Goal: Find specific page/section: Find specific page/section

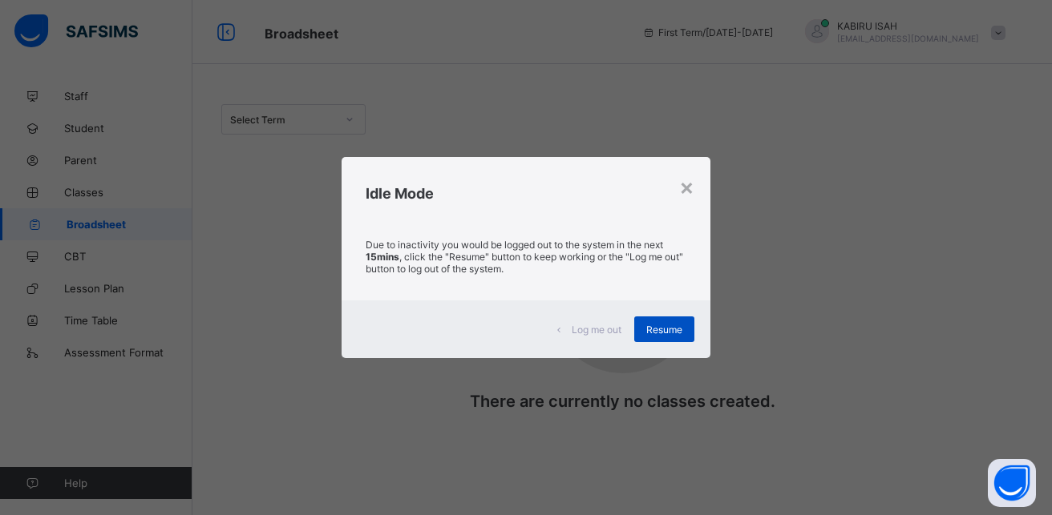
click at [676, 331] on span "Resume" at bounding box center [664, 330] width 36 height 12
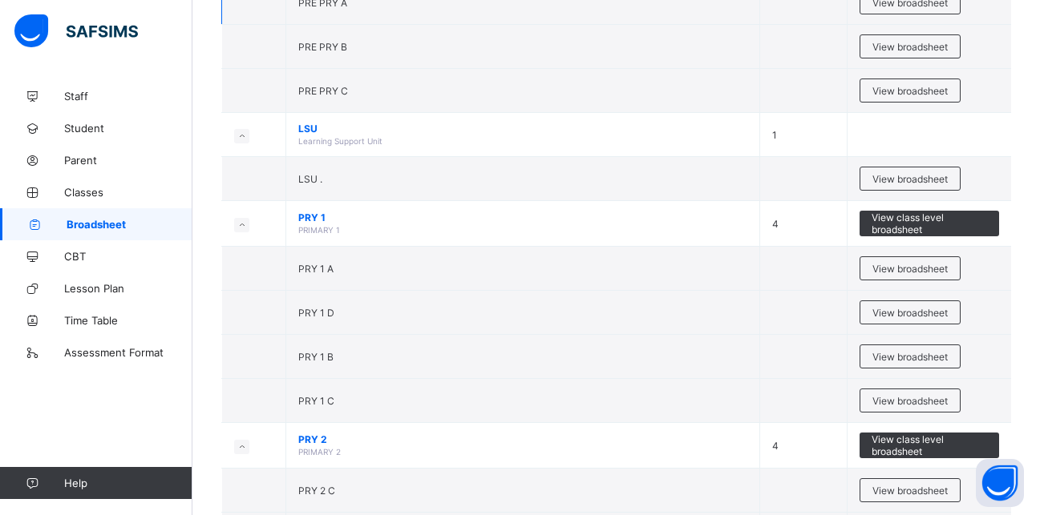
scroll to position [1001, 0]
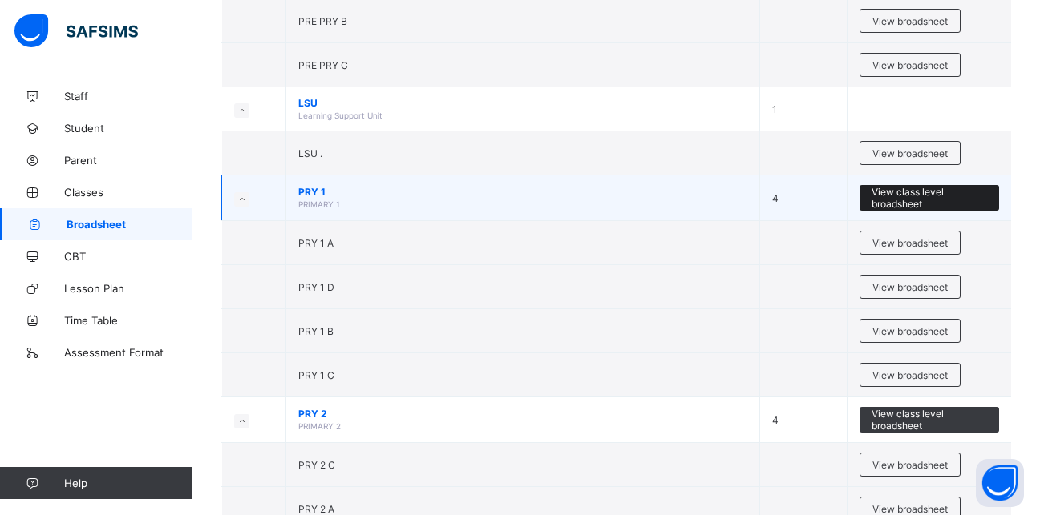
click at [901, 197] on span "View class level broadsheet" at bounding box center [928, 198] width 115 height 24
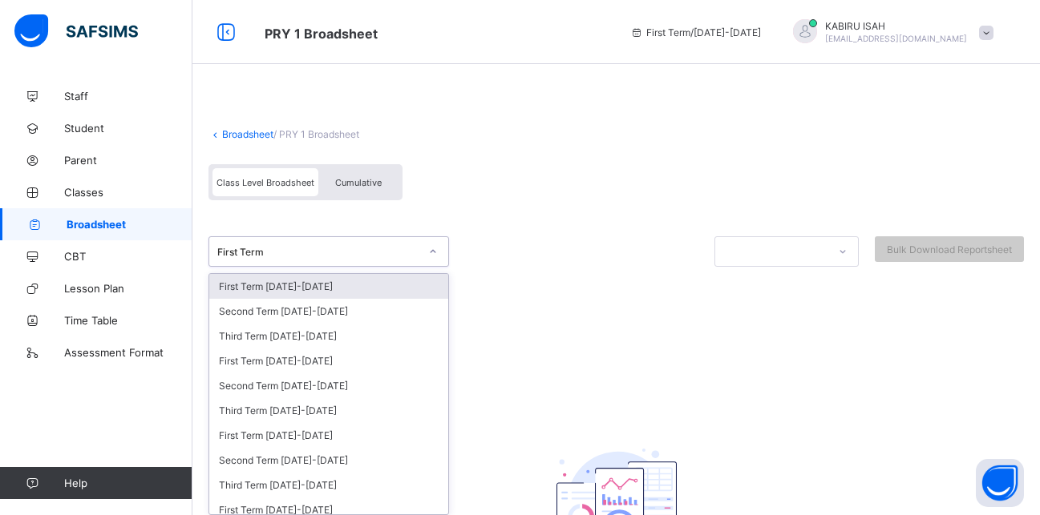
click at [424, 251] on div at bounding box center [432, 252] width 27 height 26
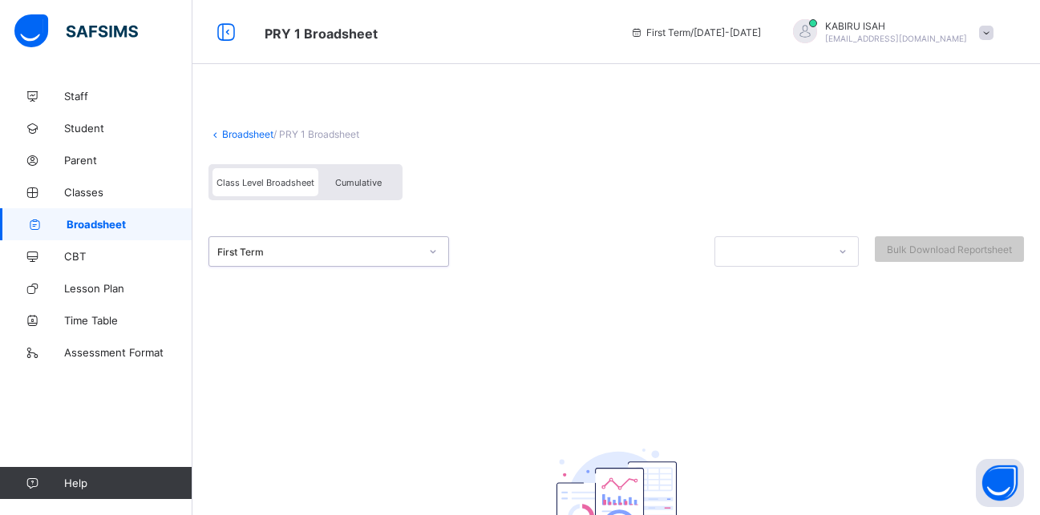
click at [424, 251] on div at bounding box center [432, 252] width 27 height 26
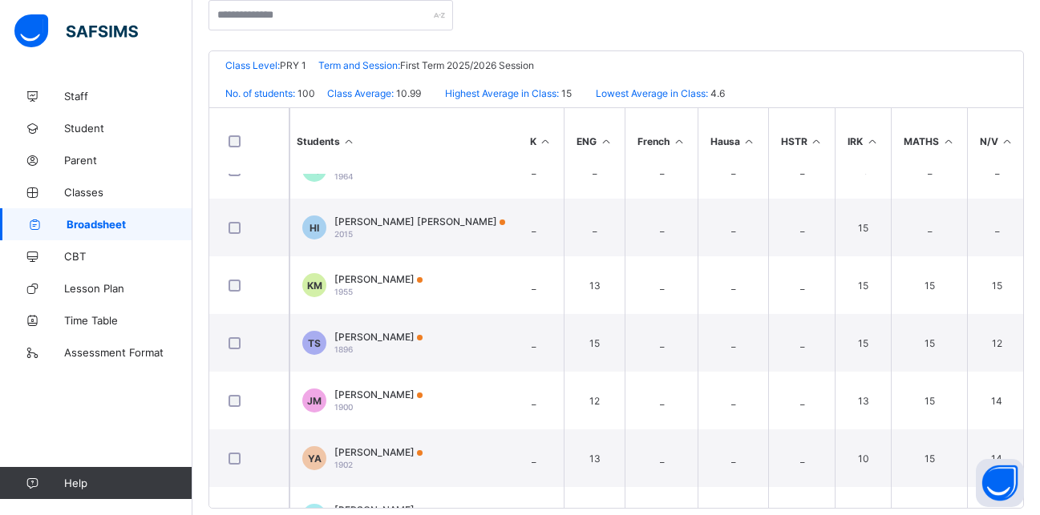
scroll to position [783, 0]
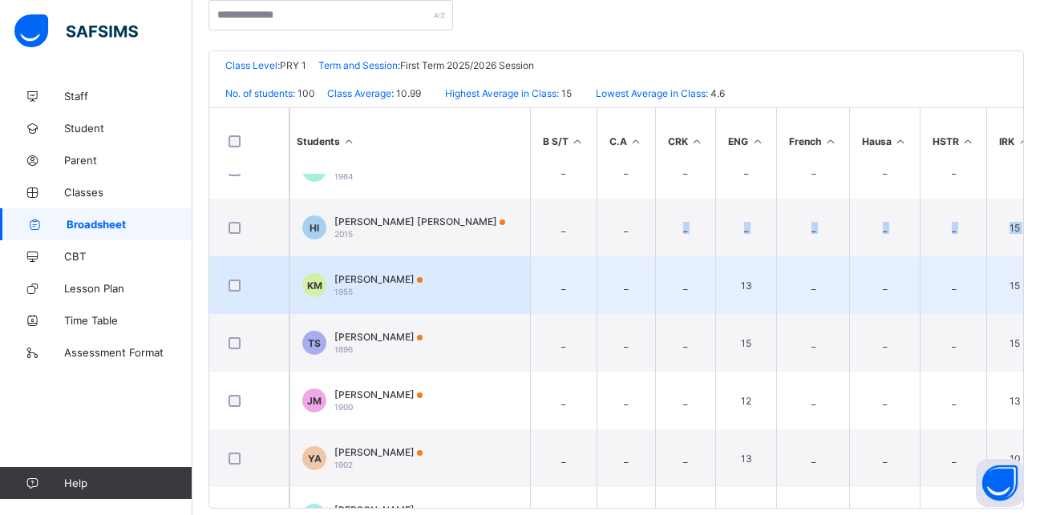
drag, startPoint x: 666, startPoint y: 236, endPoint x: 474, endPoint y: 269, distance: 195.2
click at [616, 295] on td "_" at bounding box center [625, 286] width 59 height 58
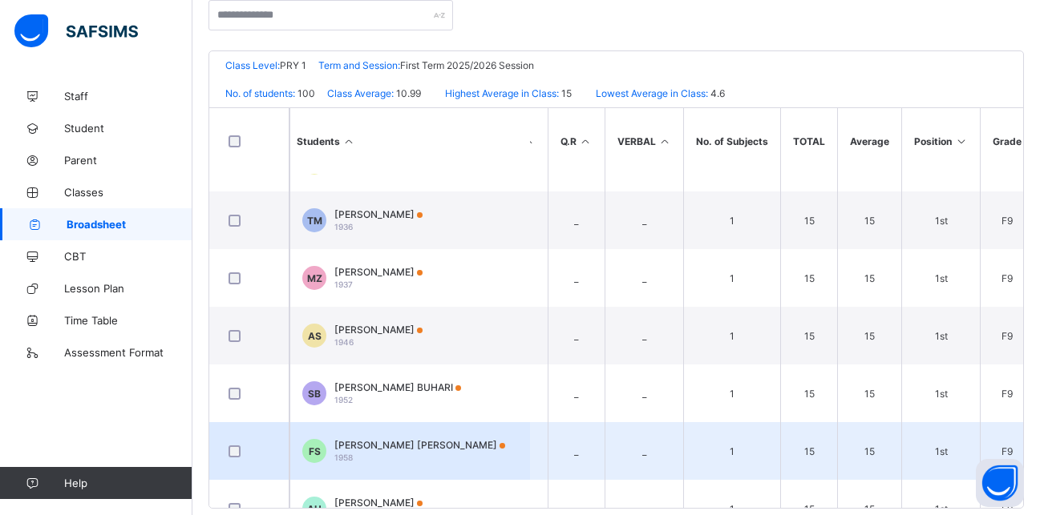
scroll to position [444, 631]
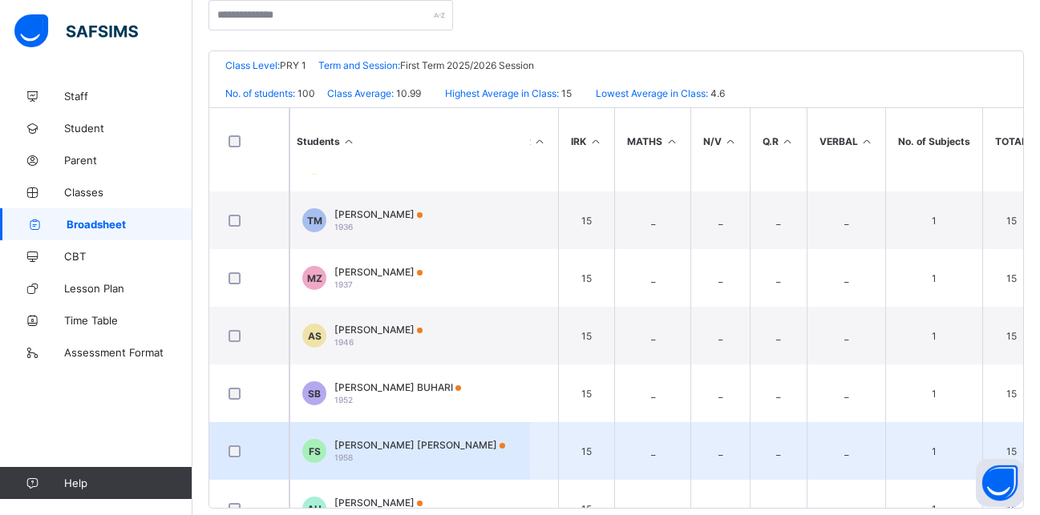
click at [937, 426] on td "1" at bounding box center [933, 451] width 97 height 58
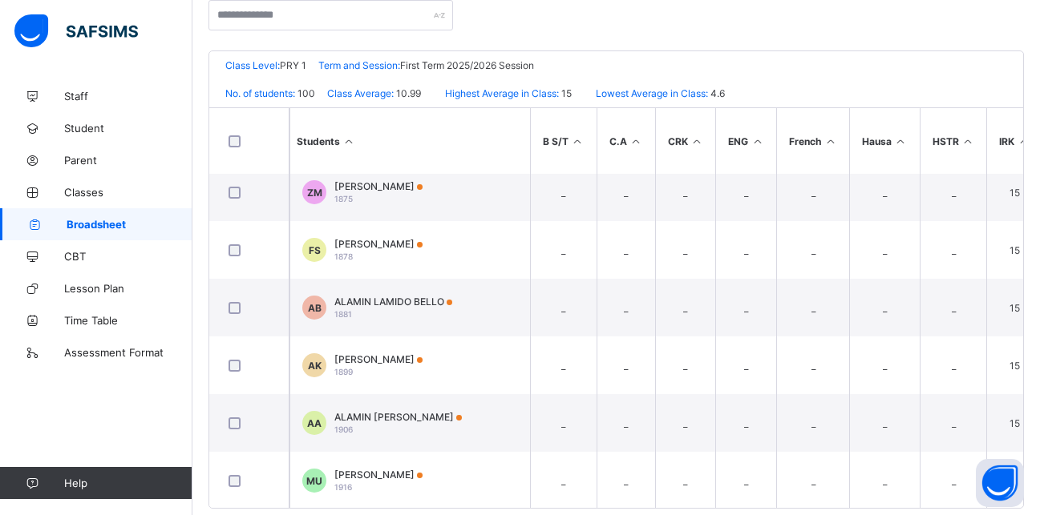
scroll to position [0, 0]
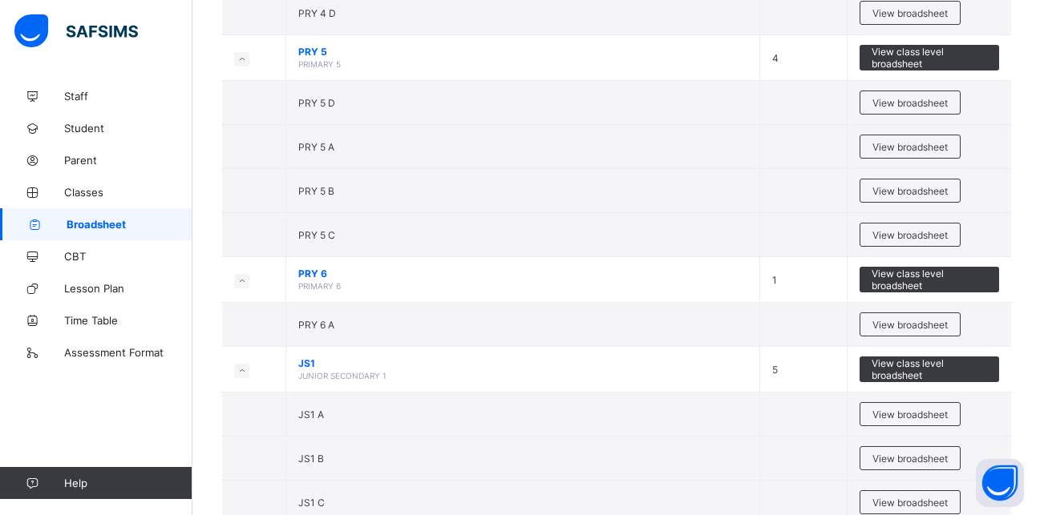
scroll to position [2076, 0]
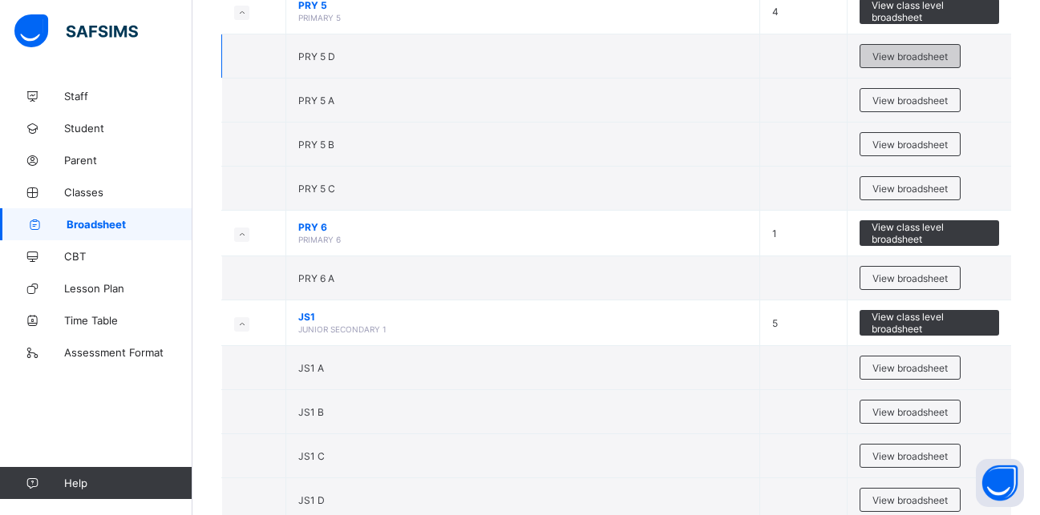
click at [913, 55] on span "View broadsheet" at bounding box center [909, 57] width 75 height 12
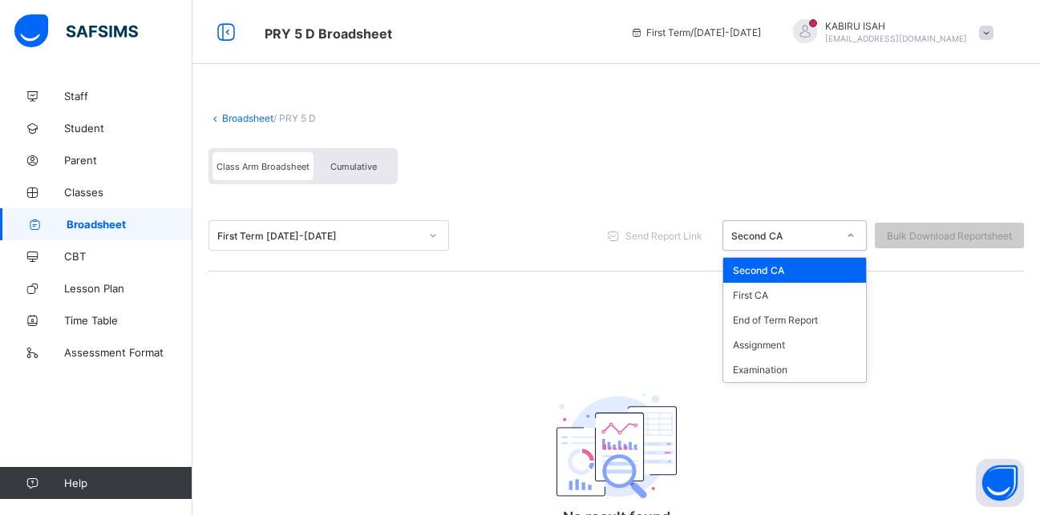
click at [864, 236] on div at bounding box center [850, 236] width 27 height 26
click at [778, 296] on div "First CA" at bounding box center [794, 295] width 143 height 25
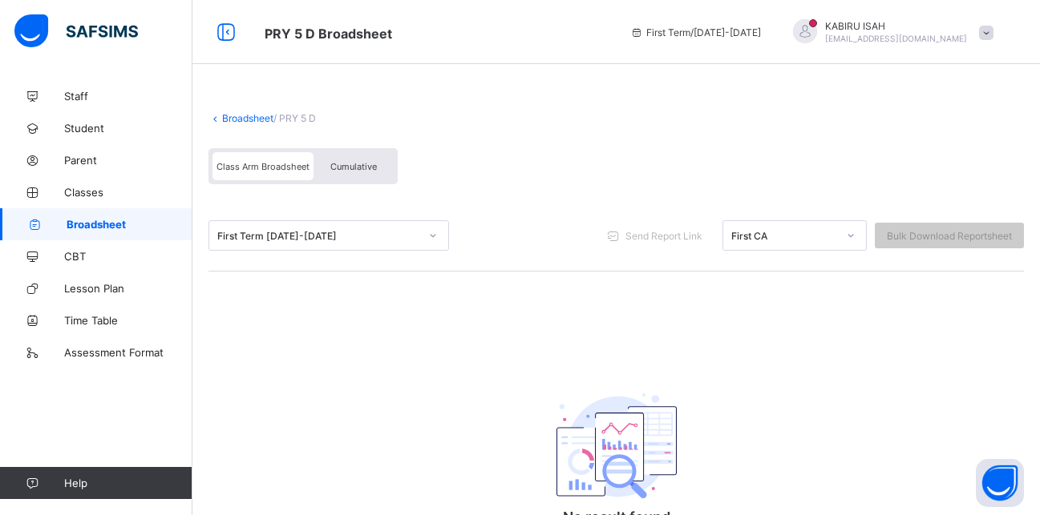
click at [357, 171] on span "Cumulative" at bounding box center [353, 166] width 46 height 11
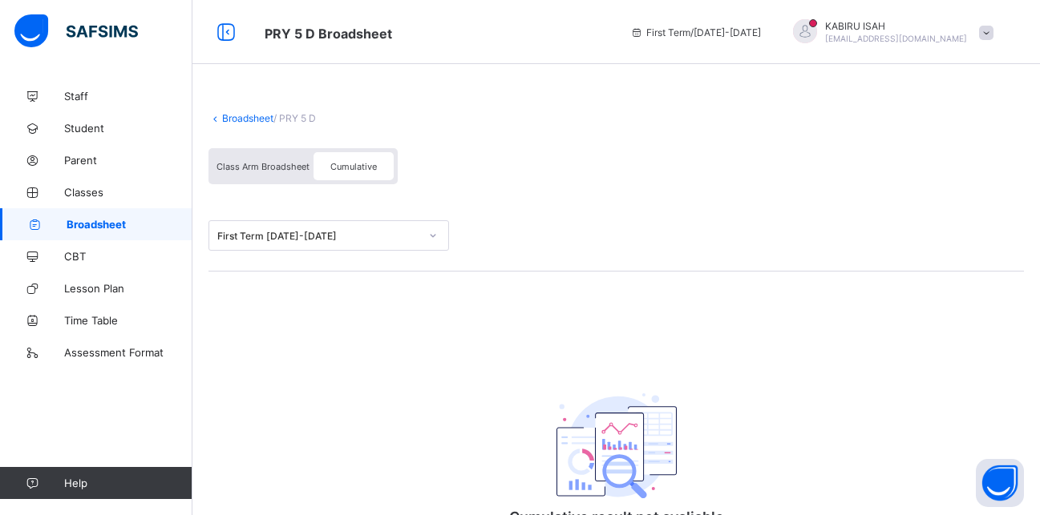
click at [281, 171] on span "Class Arm Broadsheet" at bounding box center [262, 166] width 93 height 11
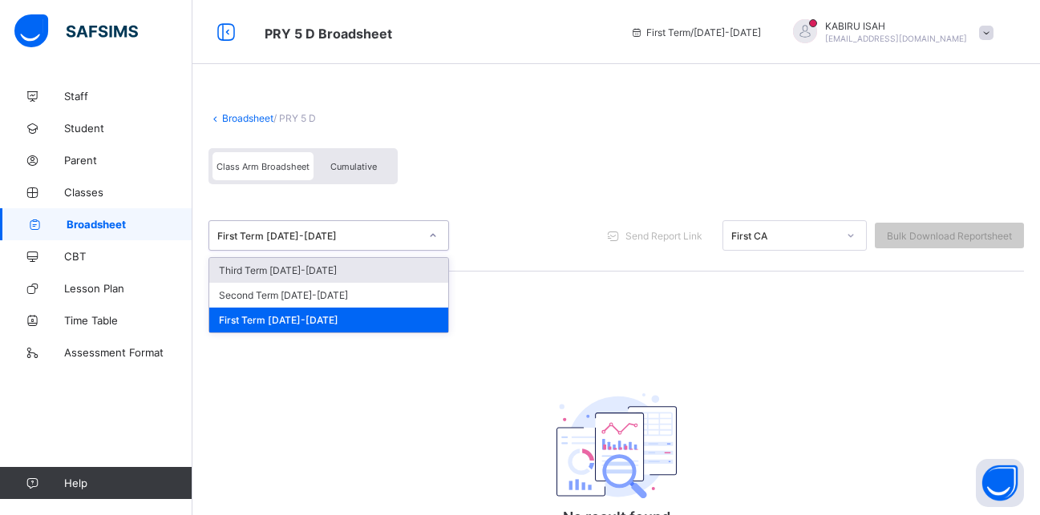
click at [429, 234] on icon at bounding box center [433, 236] width 10 height 16
click at [386, 317] on div "First Term [DATE]-[DATE]" at bounding box center [328, 320] width 239 height 25
click at [438, 235] on div at bounding box center [432, 236] width 27 height 26
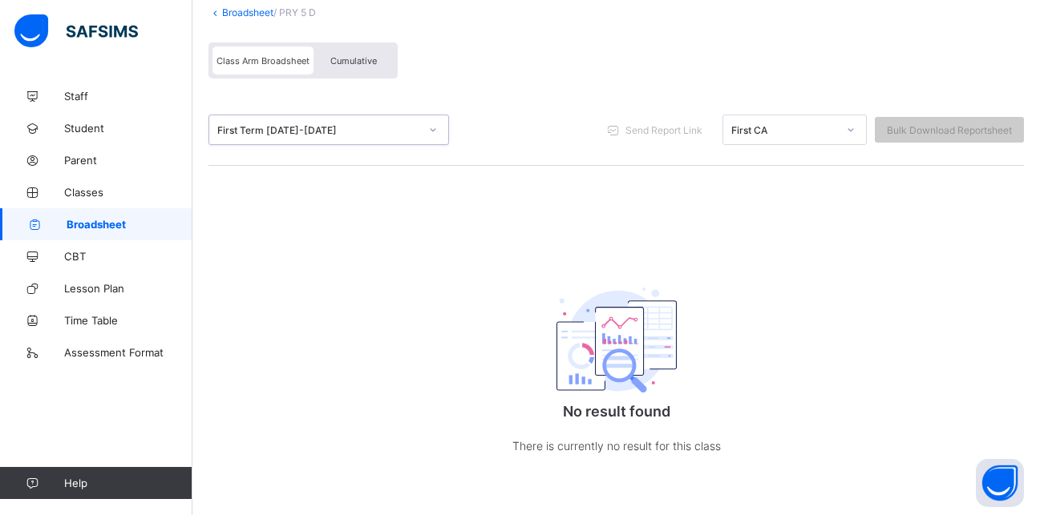
scroll to position [112, 0]
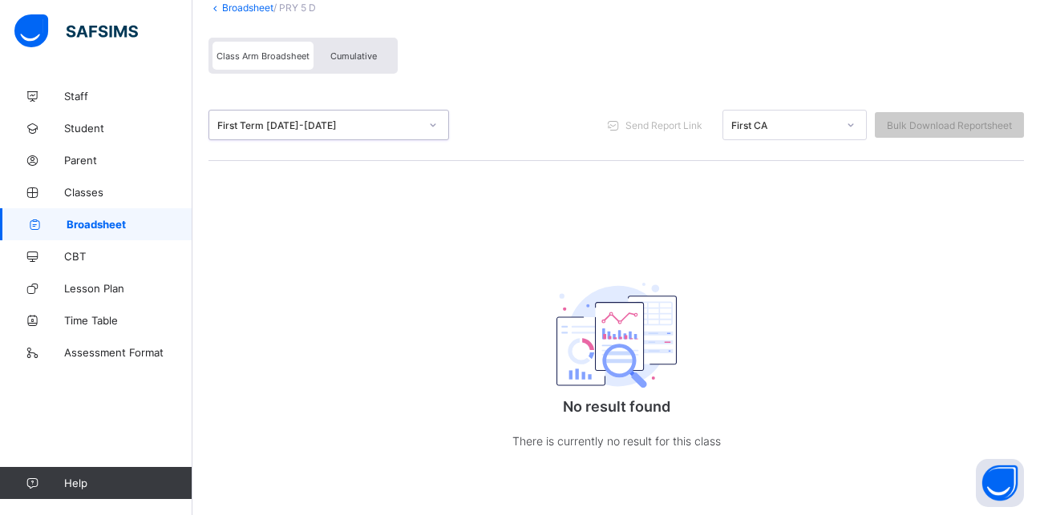
click at [629, 356] on img at bounding box center [616, 336] width 120 height 106
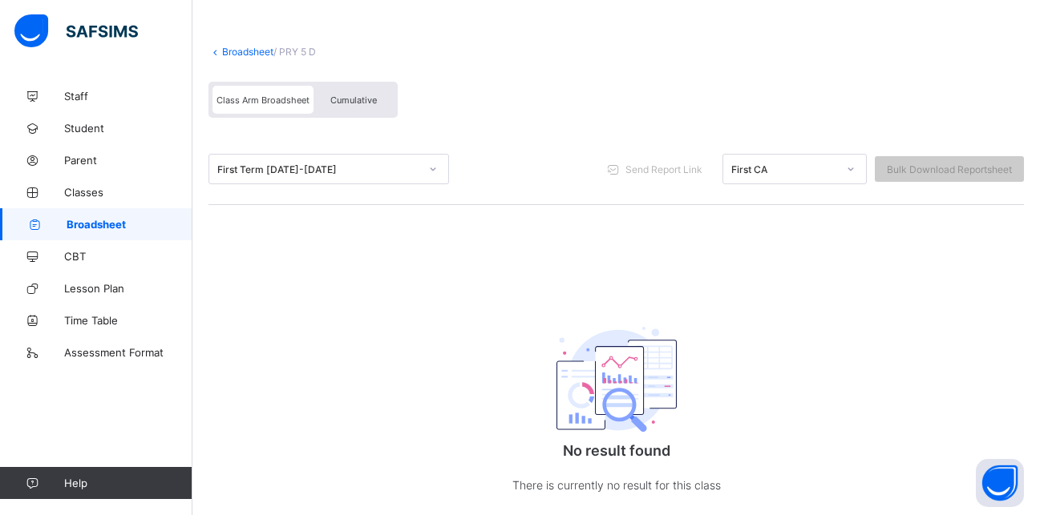
scroll to position [0, 0]
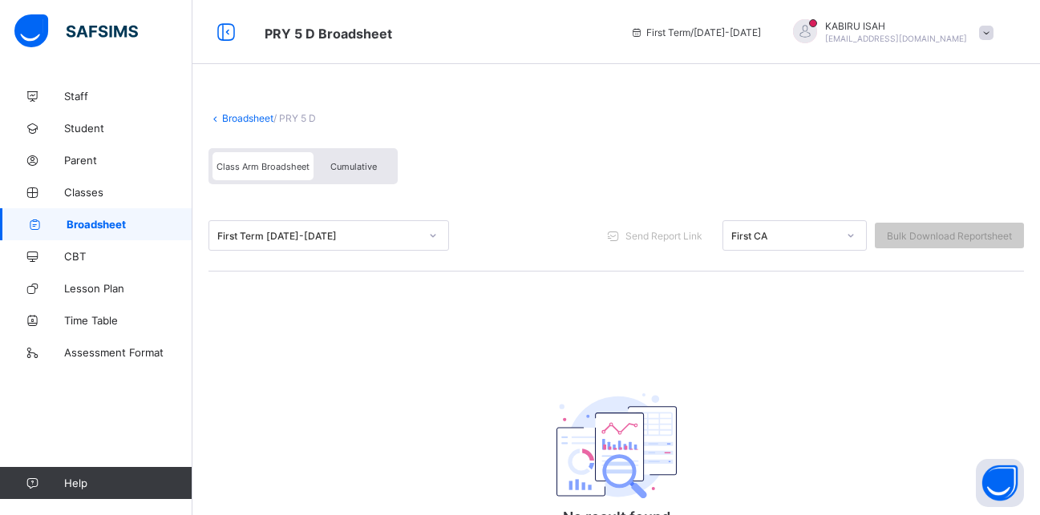
click at [366, 161] on span "Cumulative" at bounding box center [353, 166] width 46 height 11
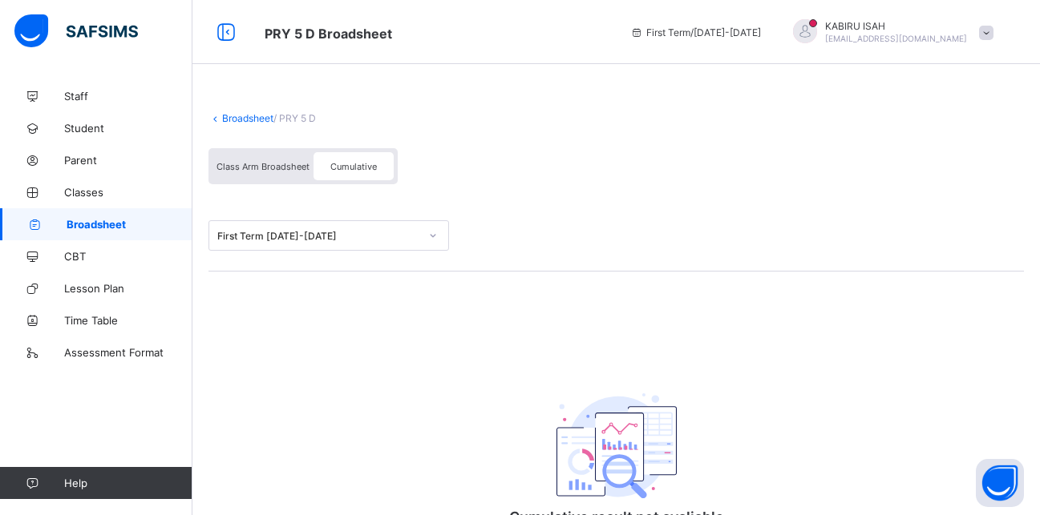
click at [258, 164] on span "Class Arm Broadsheet" at bounding box center [262, 166] width 93 height 11
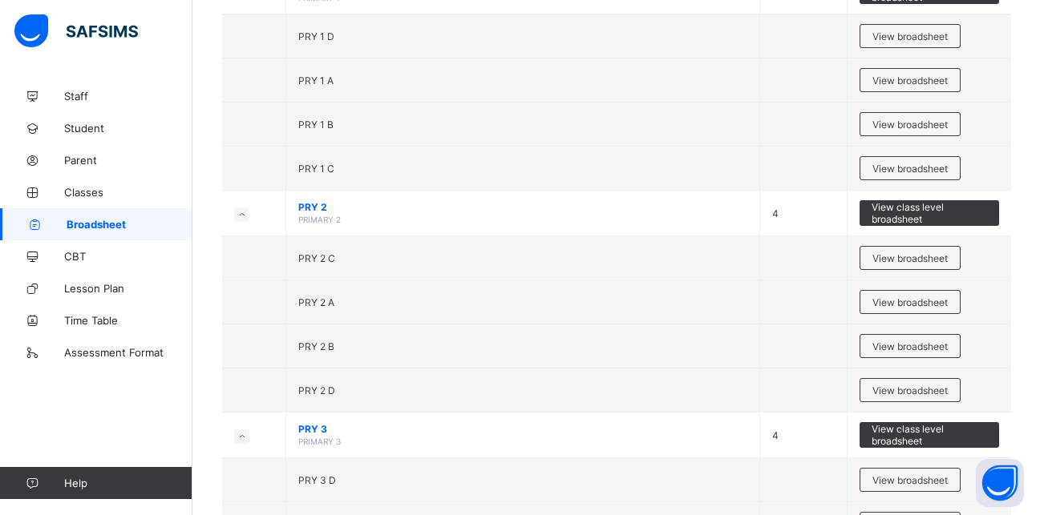
scroll to position [1221, 0]
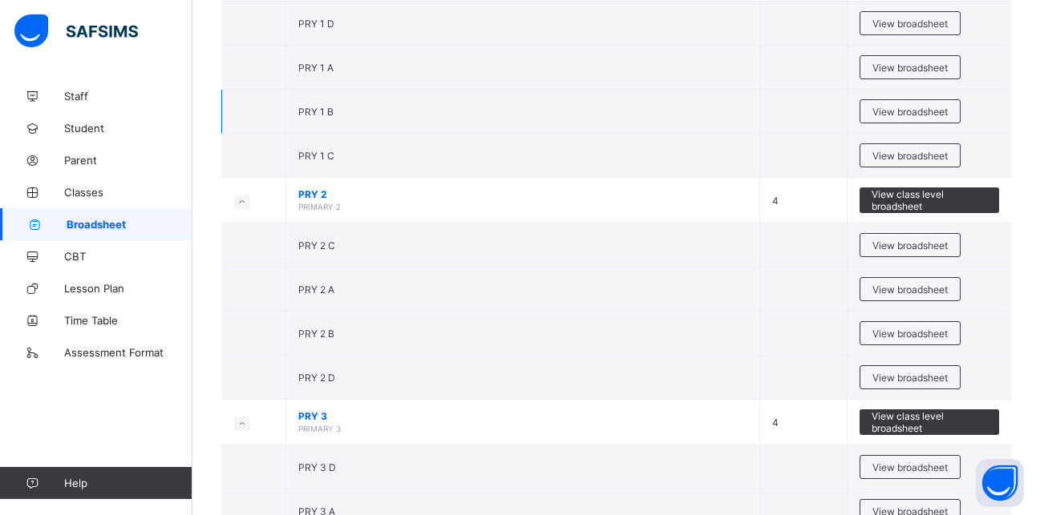
click at [347, 105] on td "PRY 1 B" at bounding box center [523, 112] width 474 height 44
click at [900, 99] on div "View broadsheet" at bounding box center [909, 111] width 101 height 24
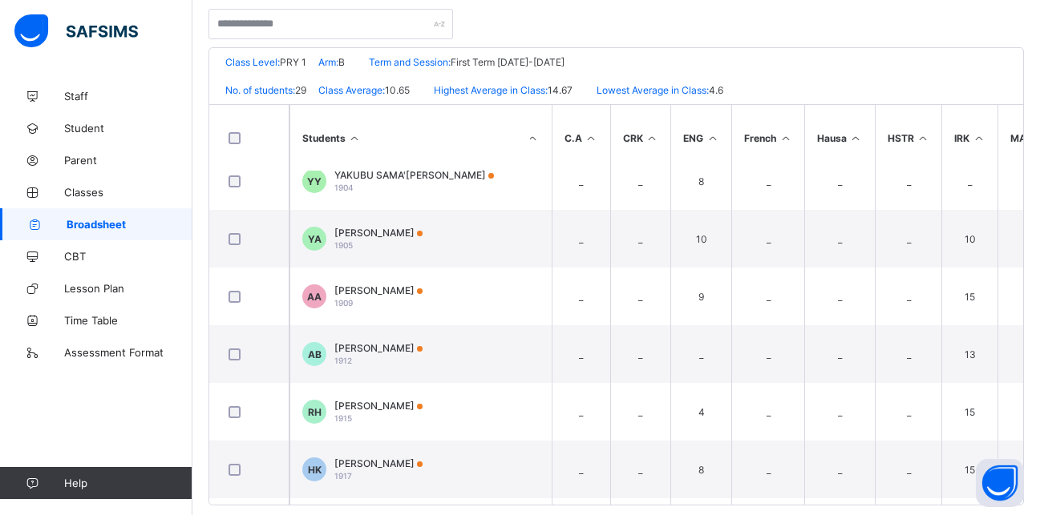
scroll to position [308, 45]
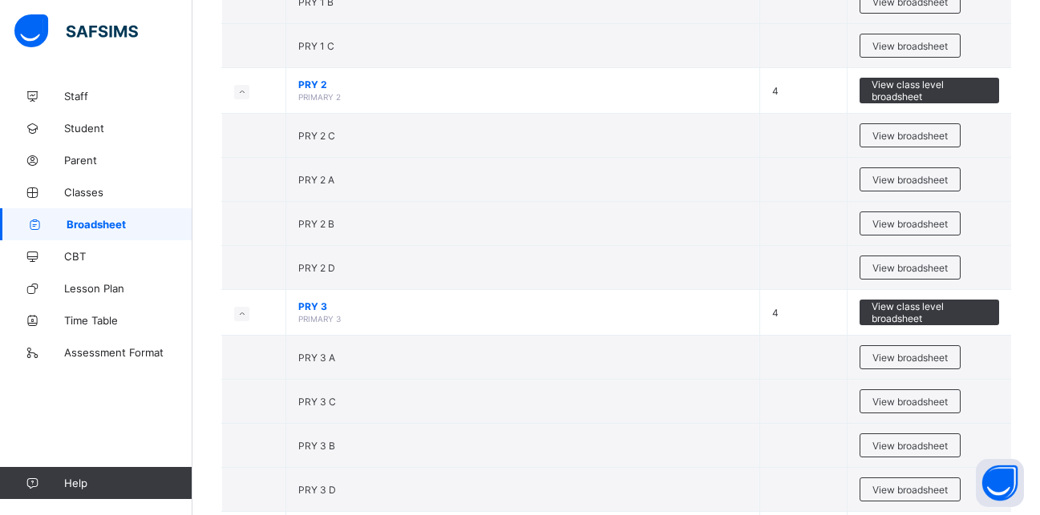
scroll to position [1332, 0]
click at [912, 173] on span "View broadsheet" at bounding box center [909, 179] width 75 height 12
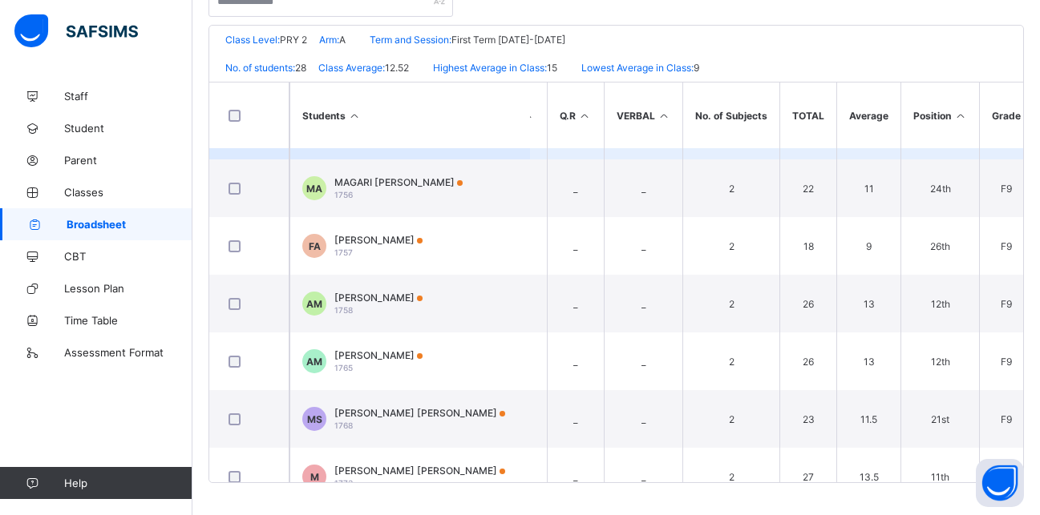
scroll to position [220, 631]
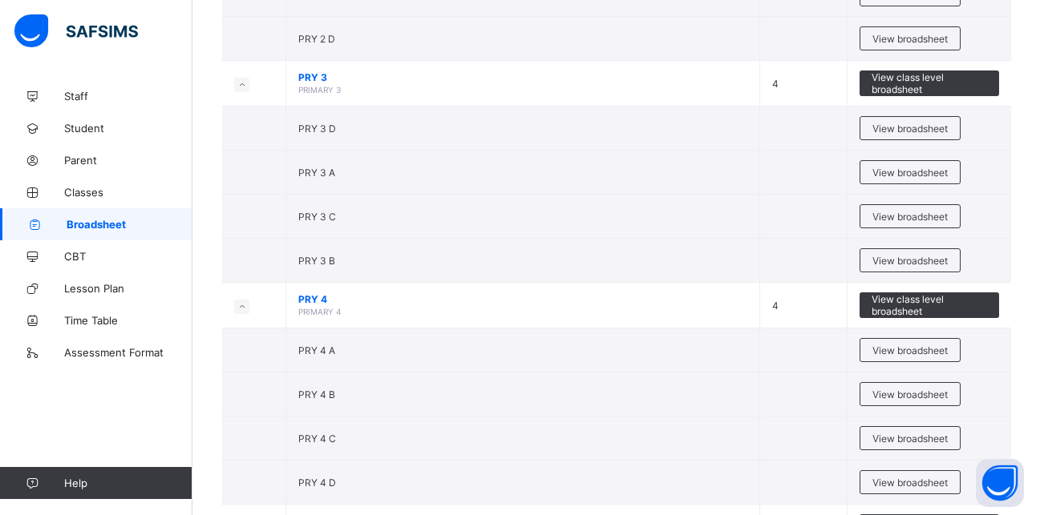
scroll to position [1561, 0]
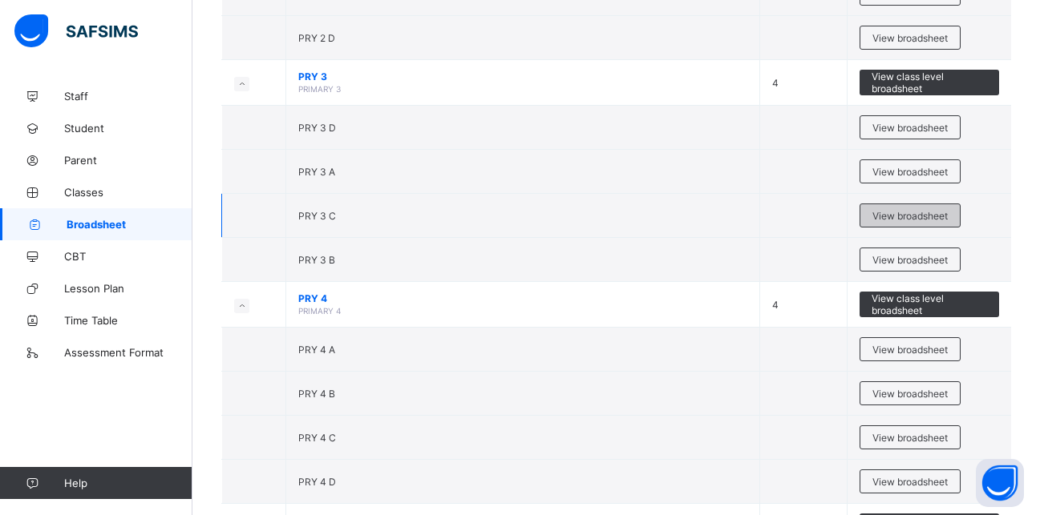
click at [932, 212] on span "View broadsheet" at bounding box center [909, 216] width 75 height 12
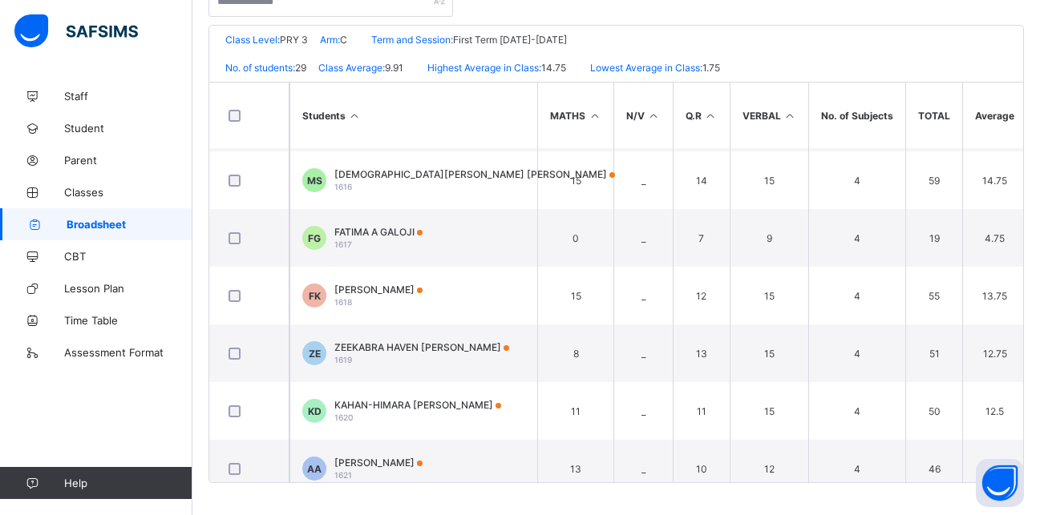
scroll to position [746, 505]
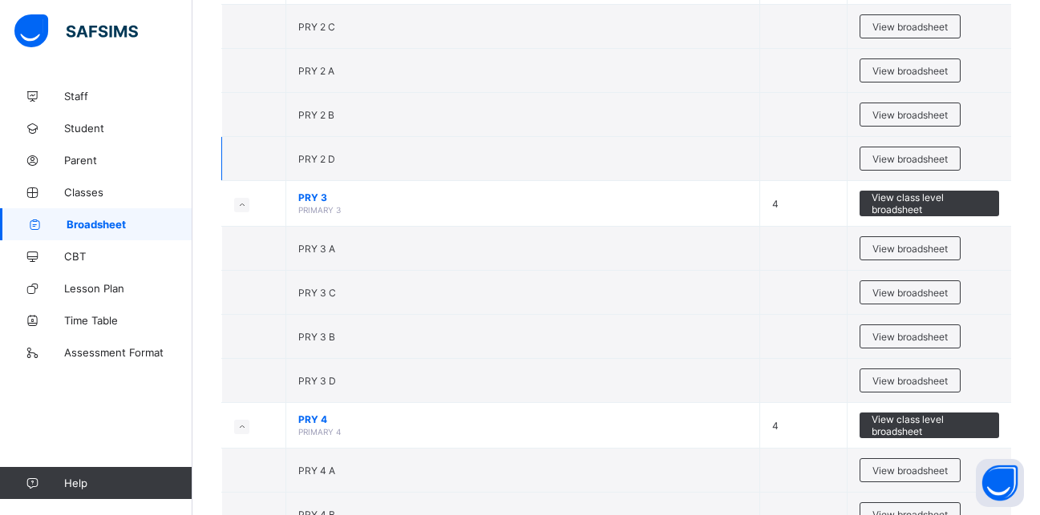
scroll to position [1485, 0]
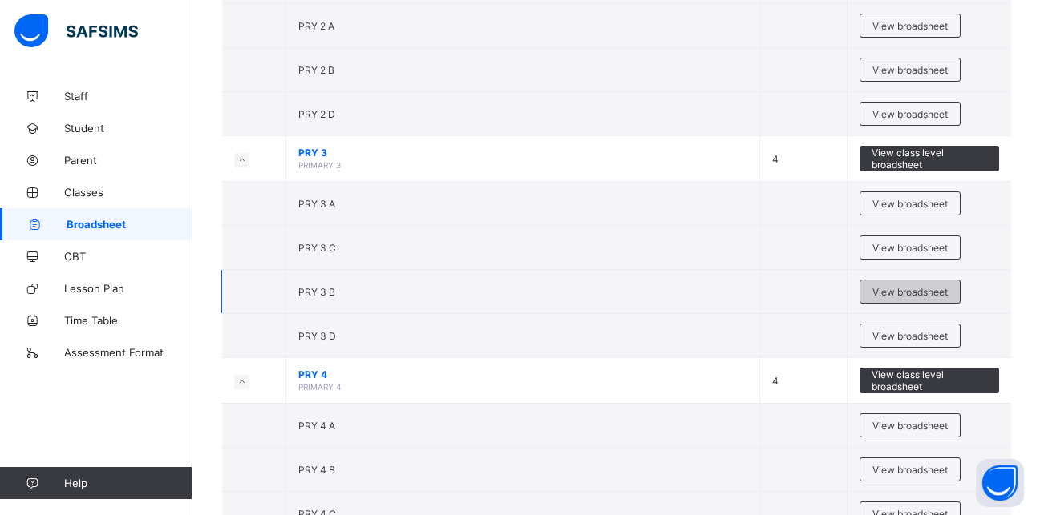
click at [904, 288] on span "View broadsheet" at bounding box center [909, 292] width 75 height 12
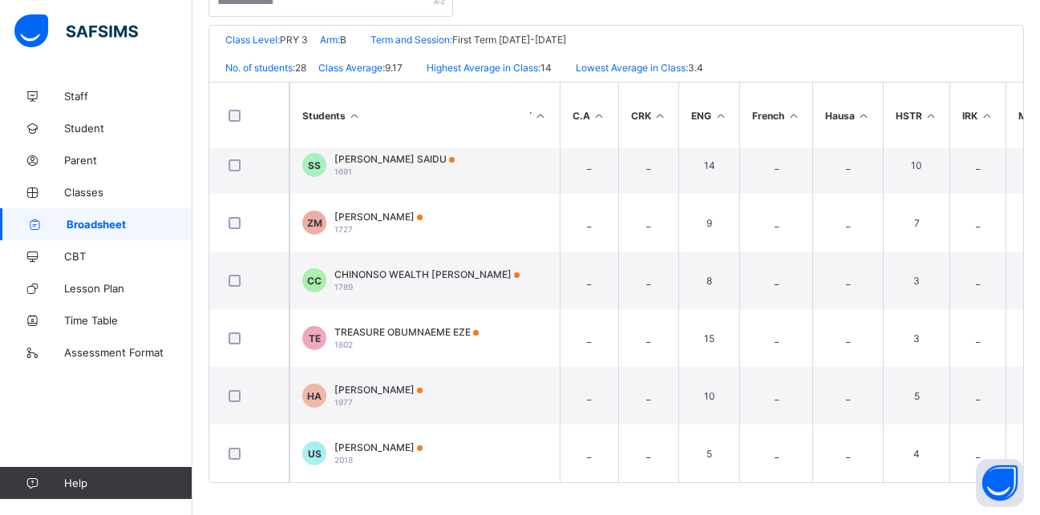
scroll to position [1288, 37]
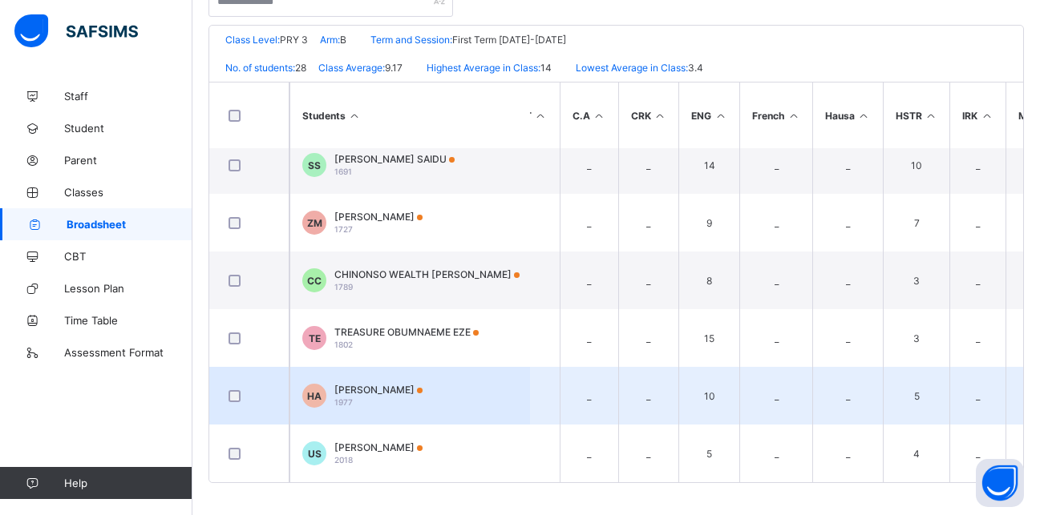
drag, startPoint x: 652, startPoint y: 350, endPoint x: 651, endPoint y: 361, distance: 11.3
click at [651, 360] on td "_" at bounding box center [648, 338] width 61 height 58
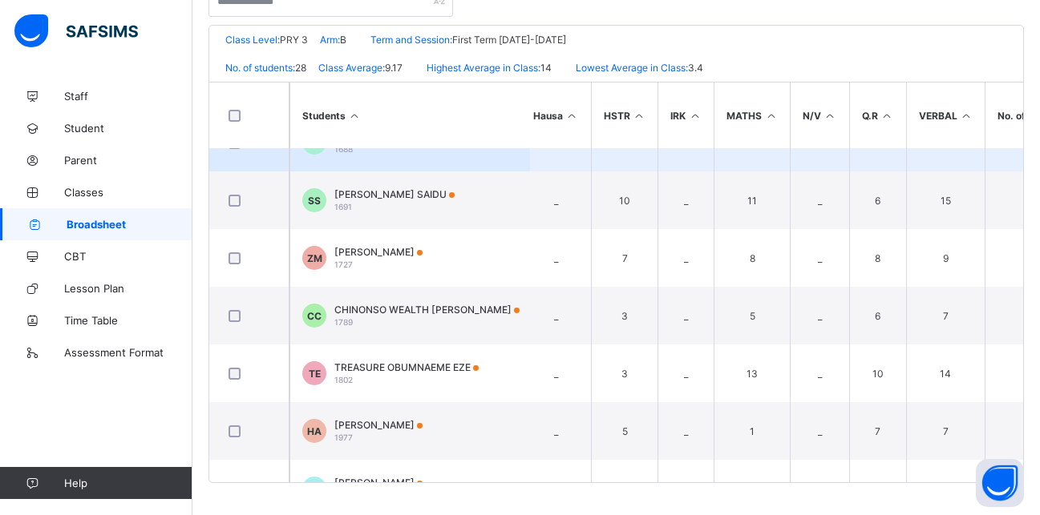
scroll to position [1250, 329]
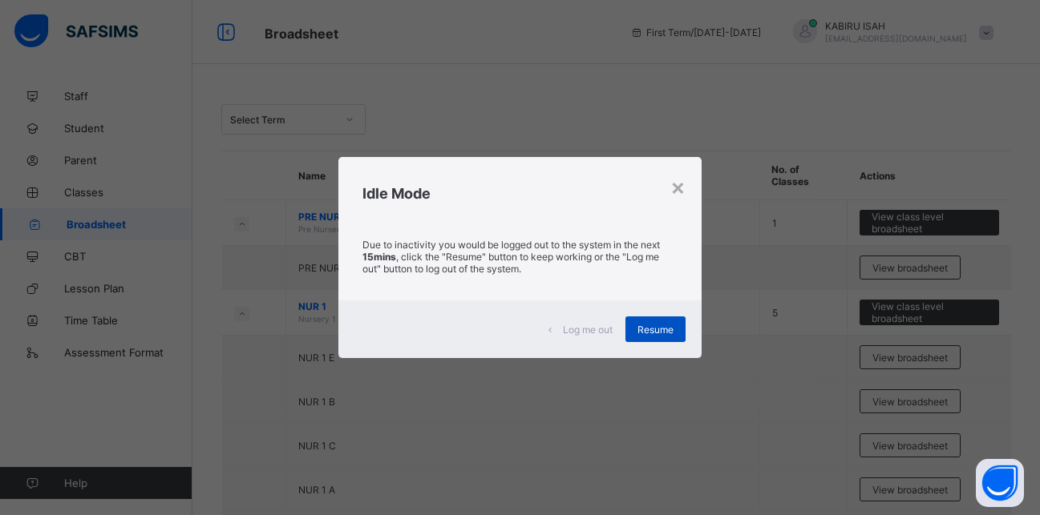
click at [656, 329] on span "Resume" at bounding box center [655, 330] width 36 height 12
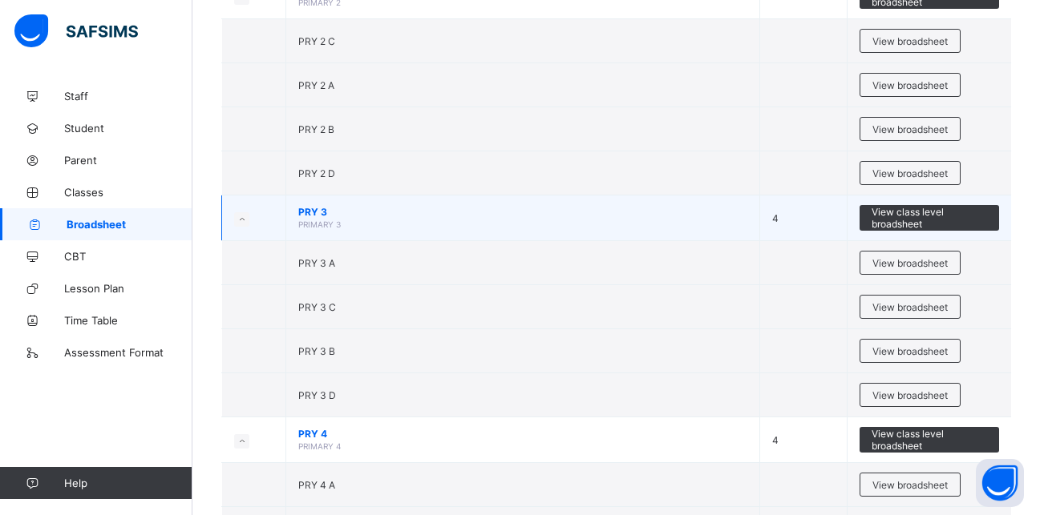
scroll to position [1426, 0]
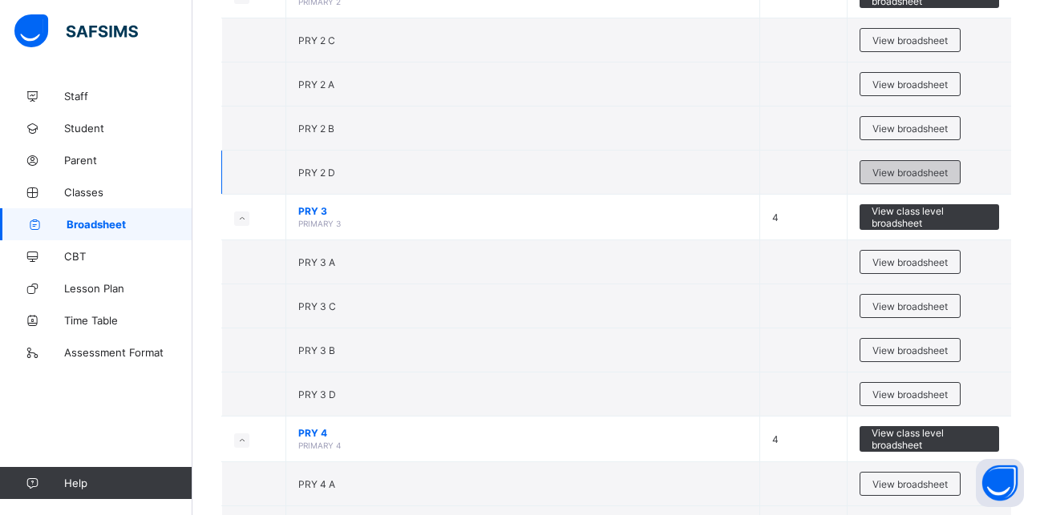
click at [895, 164] on div "View broadsheet" at bounding box center [909, 172] width 101 height 24
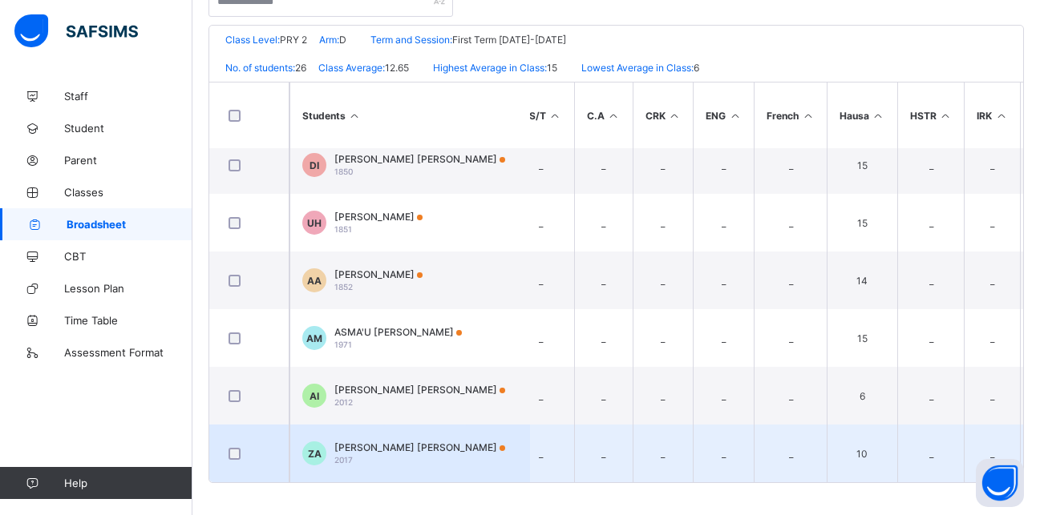
scroll to position [1173, 0]
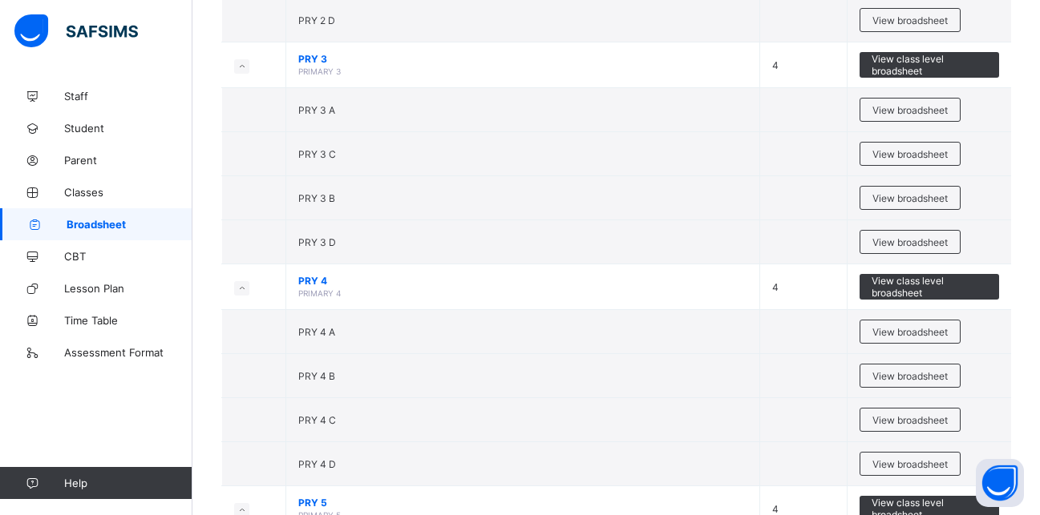
scroll to position [1579, 0]
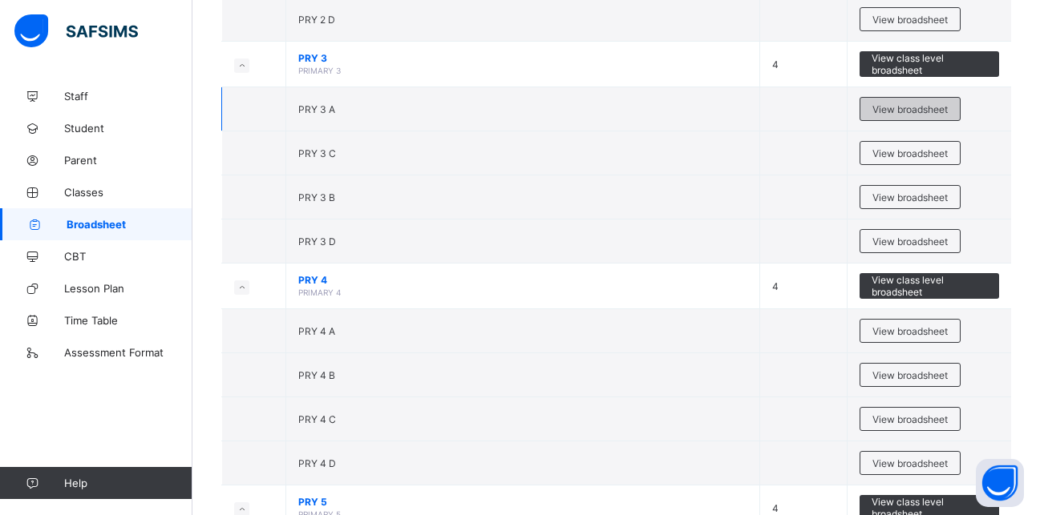
click at [927, 103] on span "View broadsheet" at bounding box center [909, 109] width 75 height 12
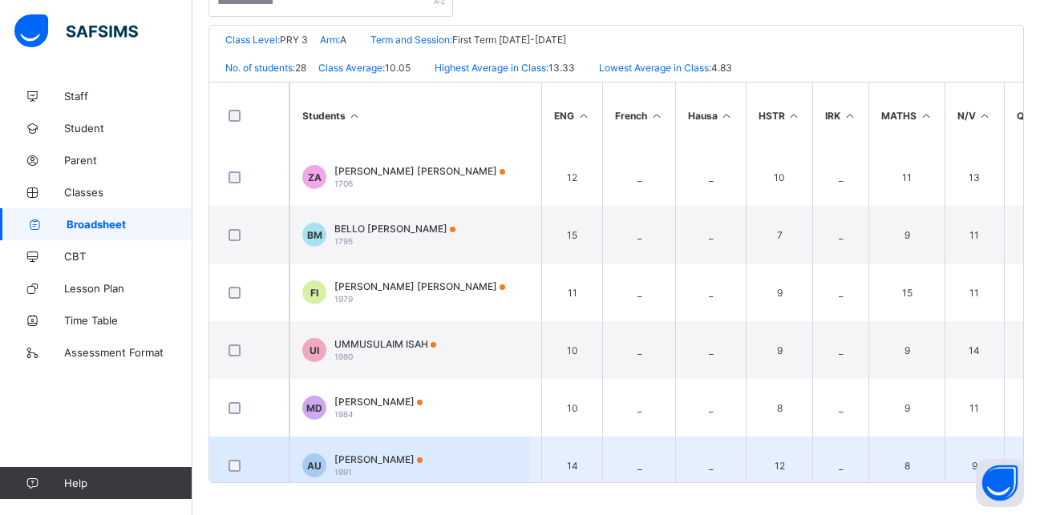
scroll to position [1288, 174]
